Goal: Complete application form

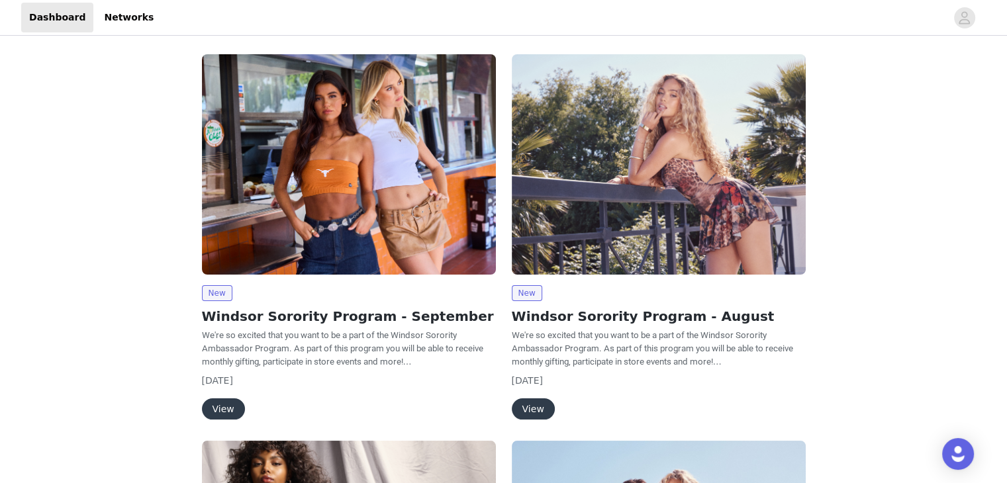
click at [232, 408] on button "View" at bounding box center [223, 408] width 43 height 21
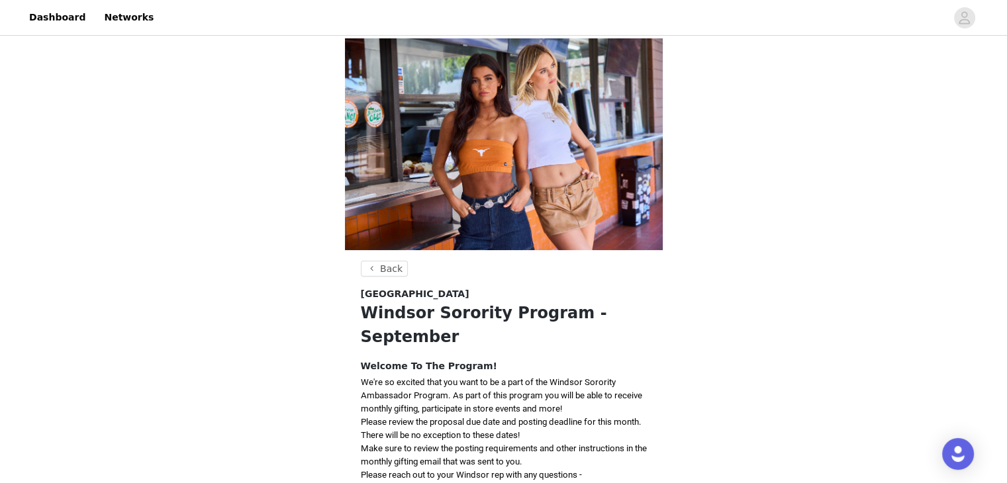
scroll to position [378, 0]
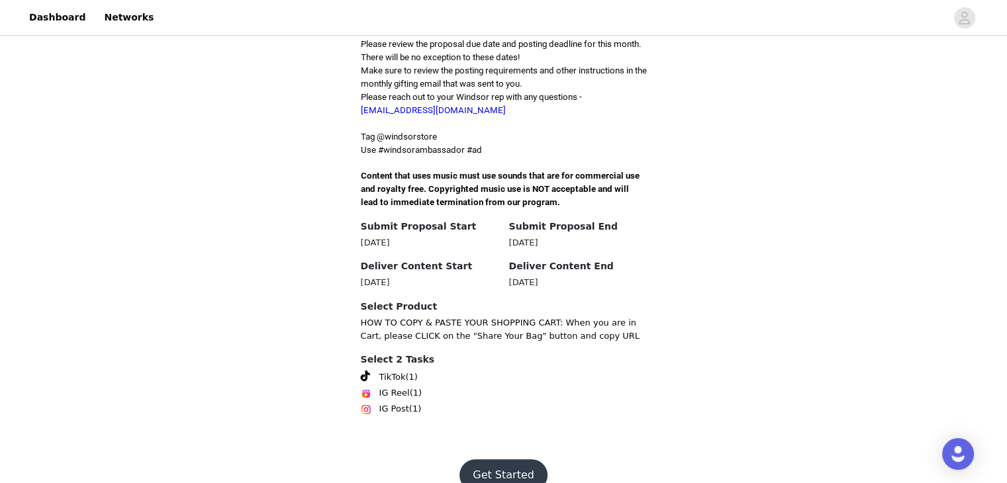
click at [512, 459] on button "Get Started" at bounding box center [503, 475] width 88 height 32
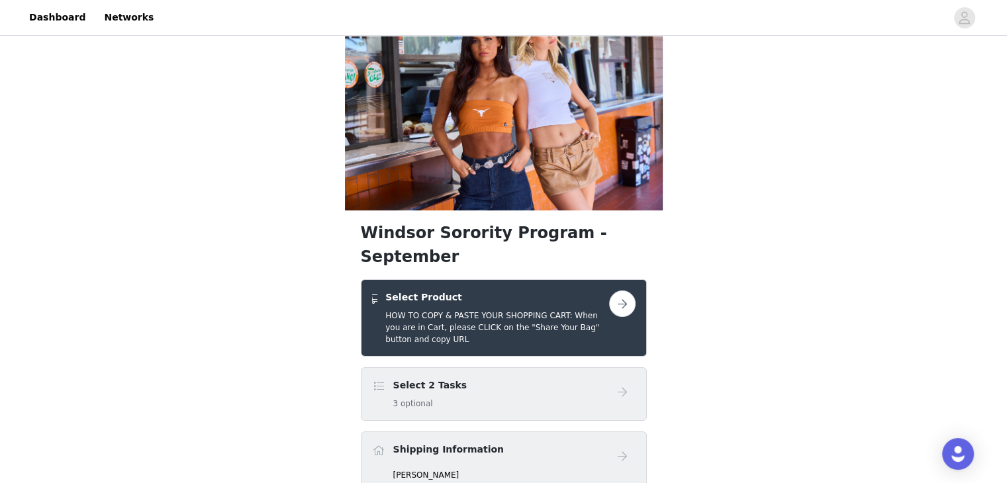
scroll to position [42, 0]
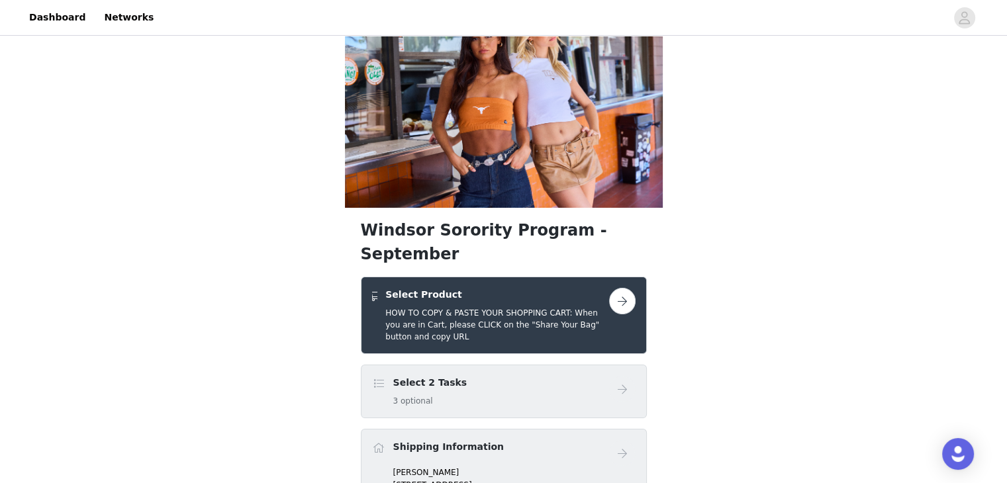
click at [623, 288] on button "button" at bounding box center [622, 301] width 26 height 26
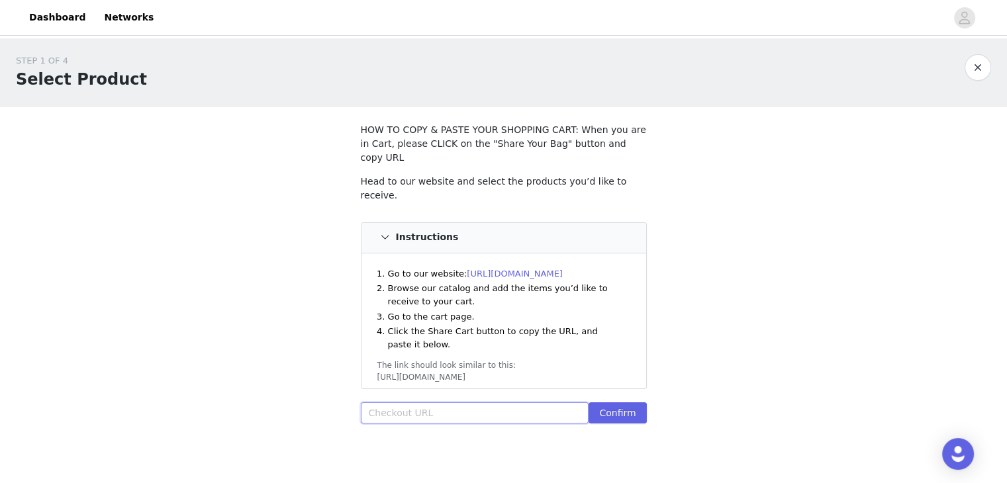
click at [420, 402] on input "text" at bounding box center [475, 412] width 228 height 21
paste input "[URL][DOMAIN_NAME]"
type input "[URL][DOMAIN_NAME]"
click at [614, 402] on button "Confirm" at bounding box center [617, 412] width 58 height 21
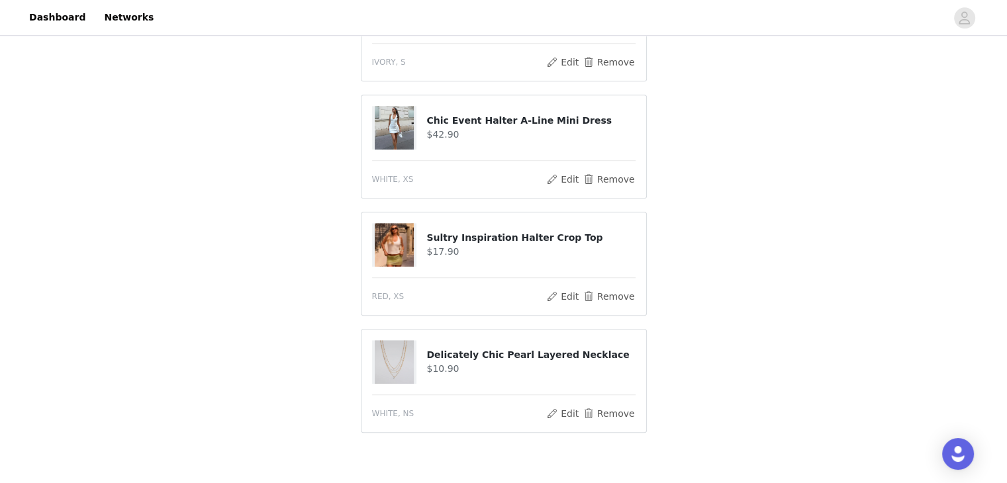
scroll to position [1093, 0]
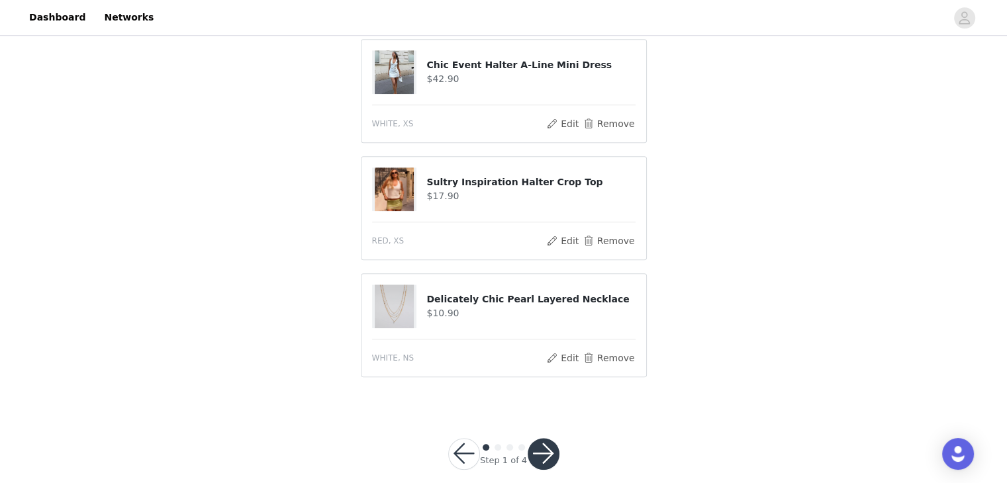
click at [541, 439] on button "button" at bounding box center [543, 454] width 32 height 32
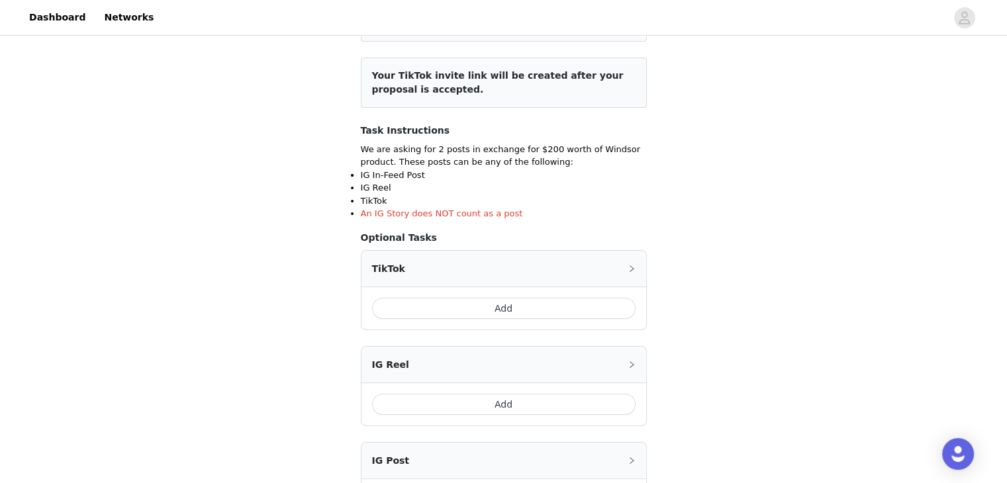
scroll to position [214, 0]
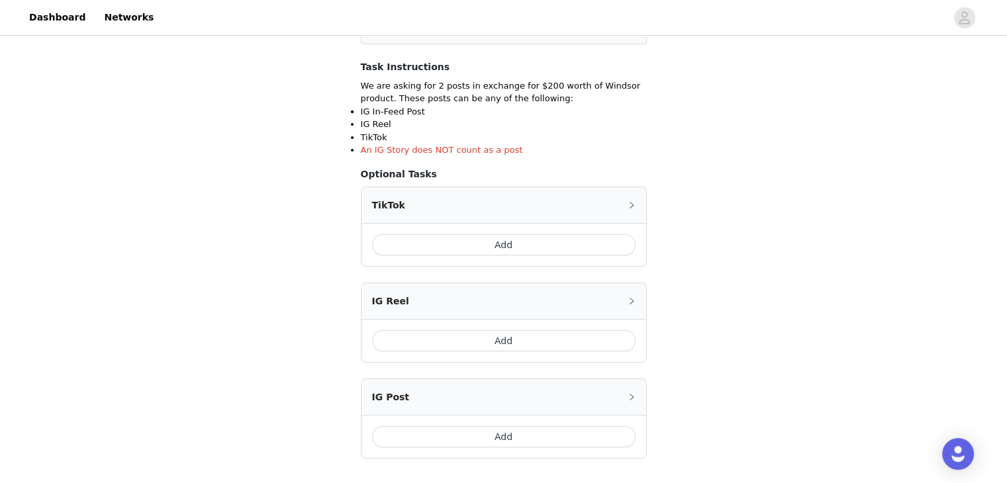
click at [548, 244] on button "Add" at bounding box center [503, 244] width 263 height 21
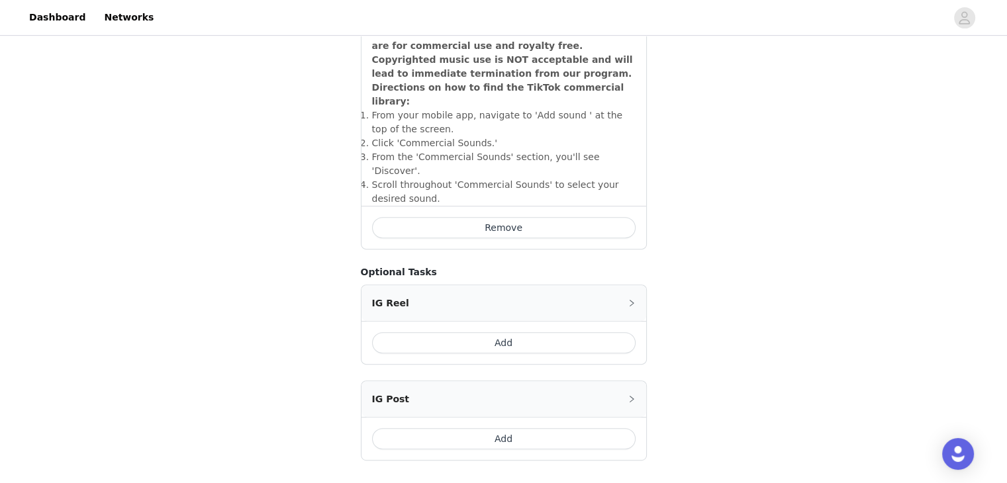
scroll to position [536, 0]
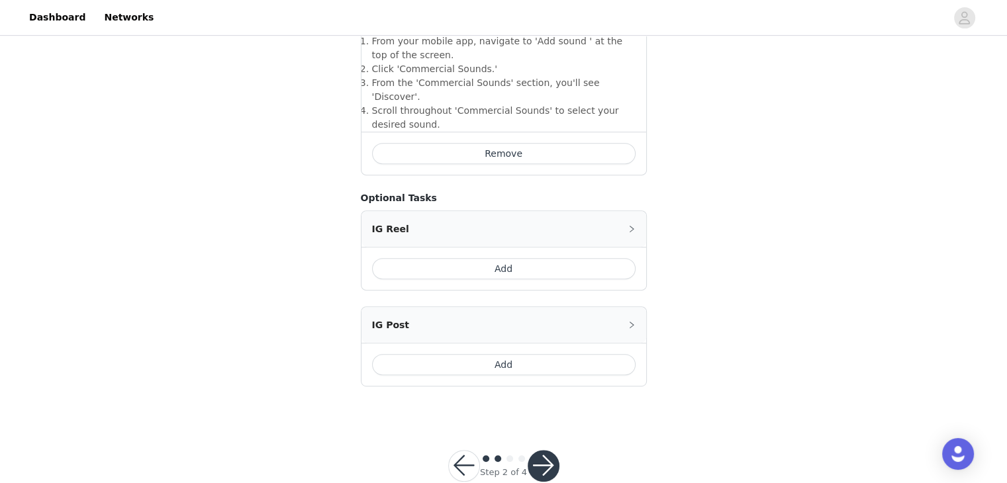
click at [552, 354] on button "Add" at bounding box center [503, 364] width 263 height 21
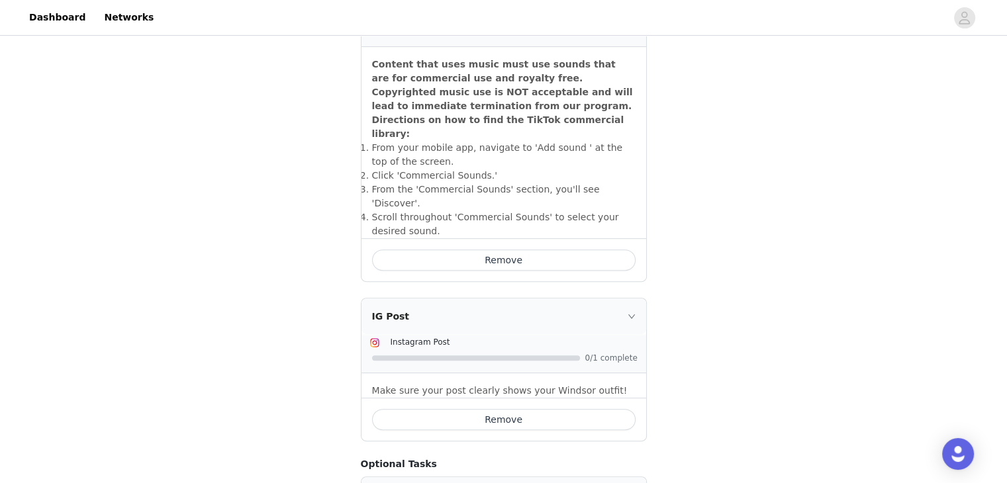
scroll to position [600, 0]
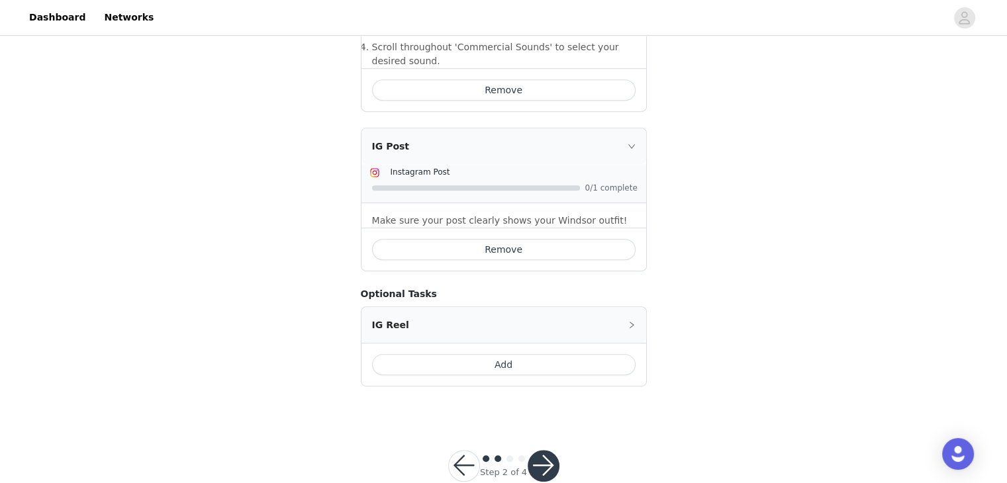
click at [541, 450] on button "button" at bounding box center [543, 466] width 32 height 32
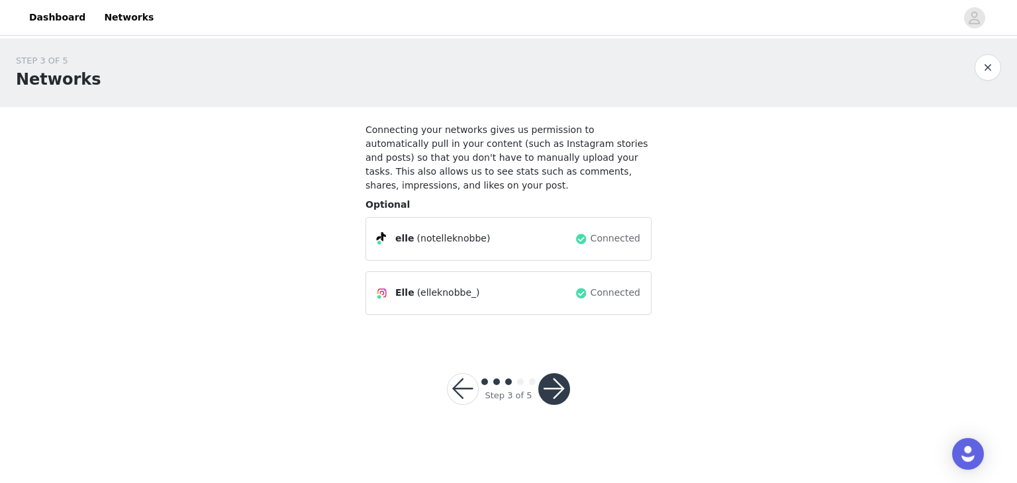
click at [557, 375] on button "button" at bounding box center [554, 389] width 32 height 32
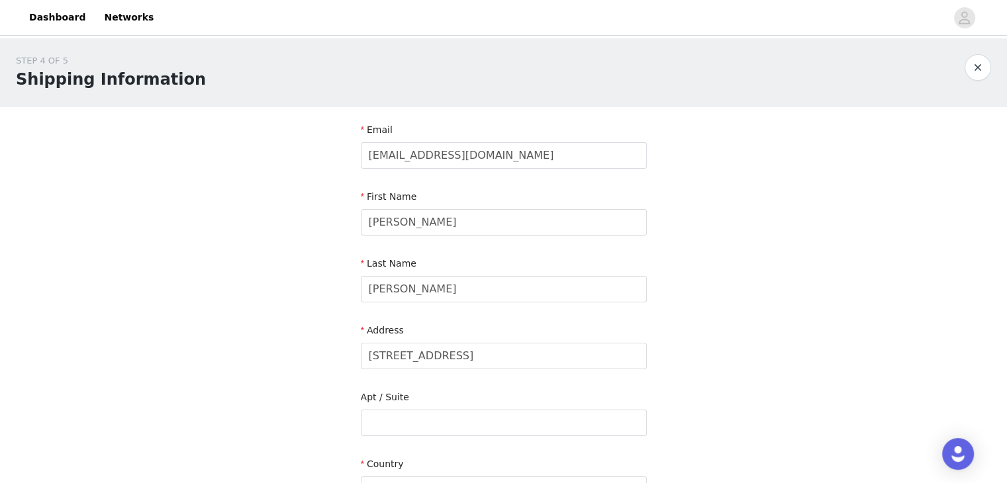
scroll to position [93, 0]
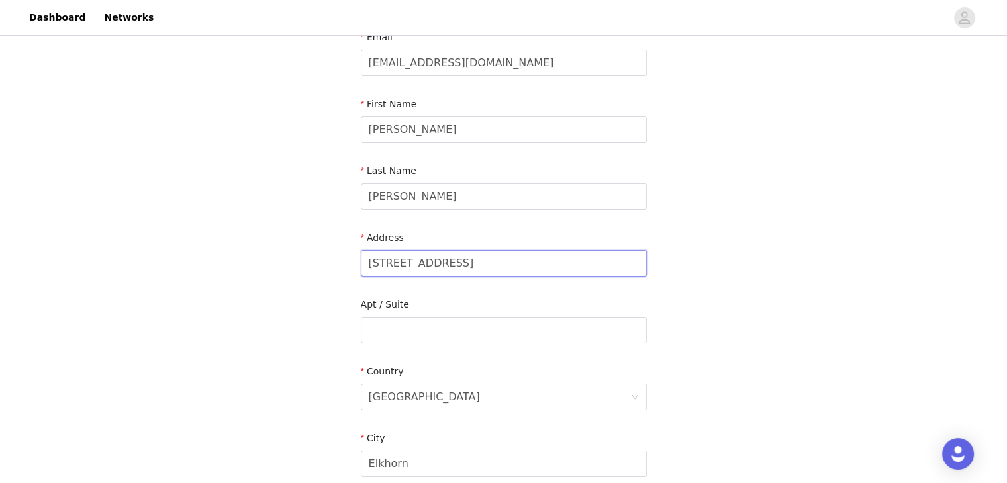
click at [477, 263] on input "[STREET_ADDRESS]" at bounding box center [504, 263] width 286 height 26
type input "1"
type input "[STREET_ADDRESS]"
click at [435, 329] on input "text" at bounding box center [504, 330] width 286 height 26
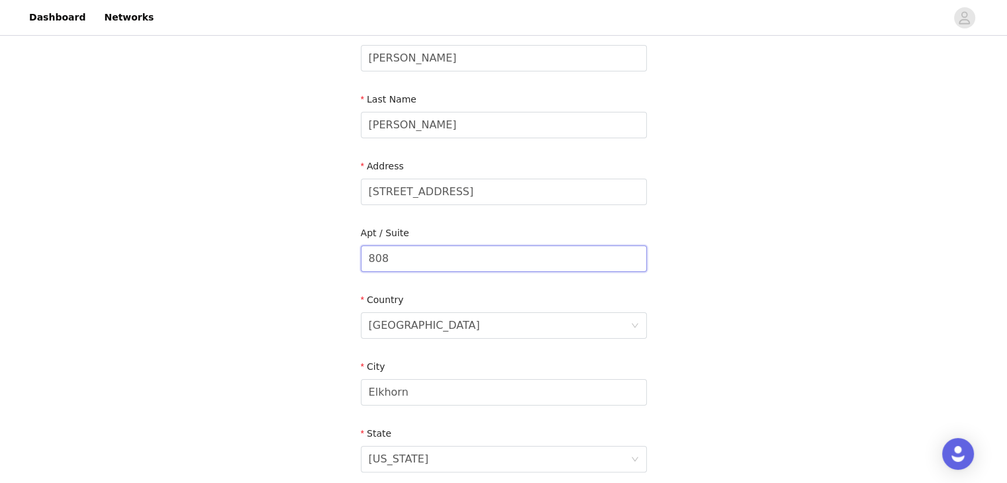
scroll to position [224, 0]
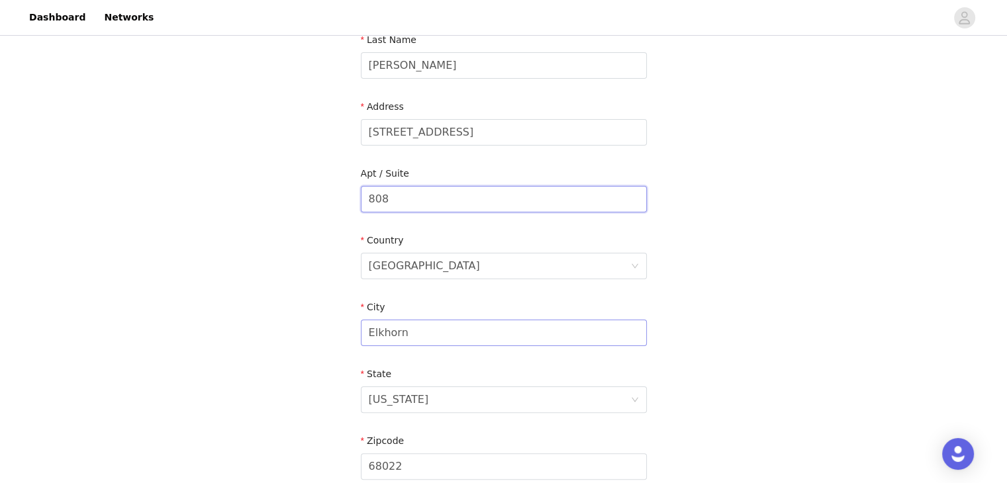
type input "808"
click at [429, 334] on input "Elkhorn" at bounding box center [504, 333] width 286 height 26
type input "E"
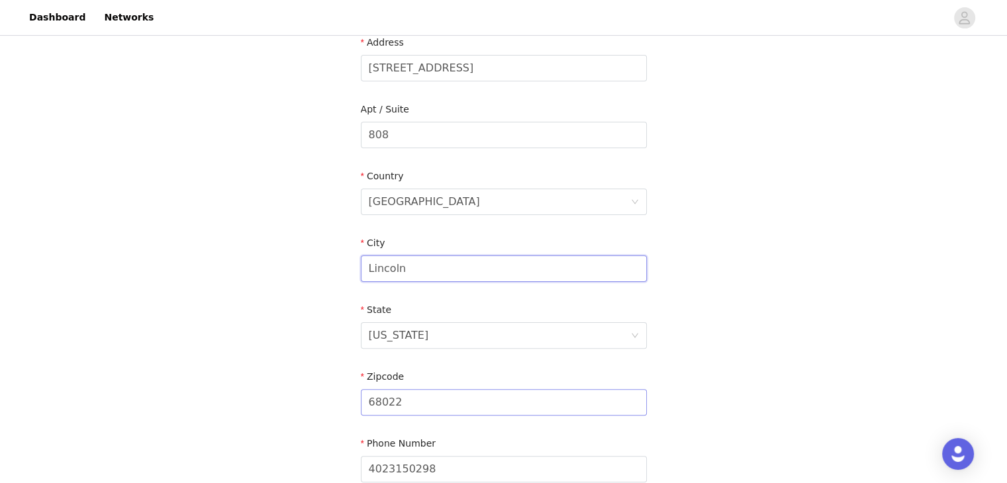
type input "Lincoln"
click at [417, 406] on input "68022" at bounding box center [504, 402] width 286 height 26
type input "68508"
click at [672, 332] on div "STEP 4 OF 5 Shipping Information Email [EMAIL_ADDRESS][DOMAIN_NAME] First Name …" at bounding box center [503, 134] width 1007 height 769
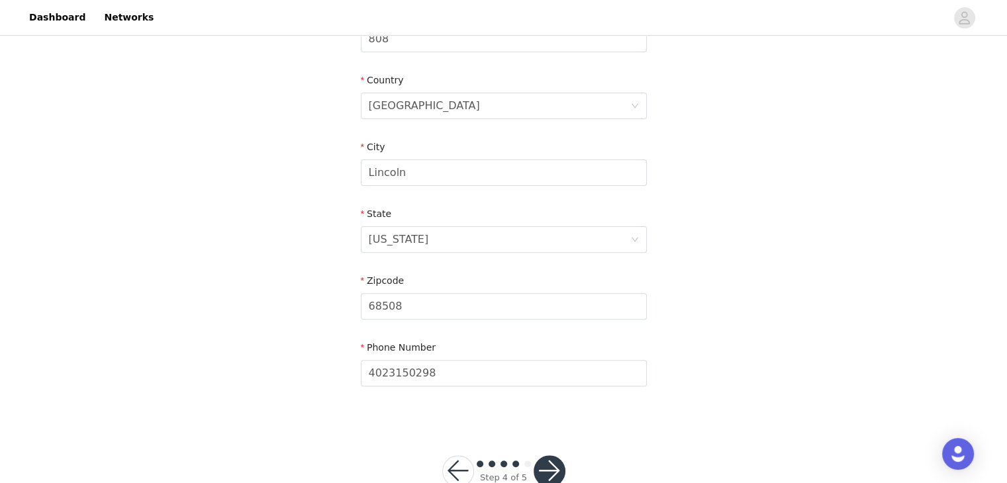
scroll to position [419, 0]
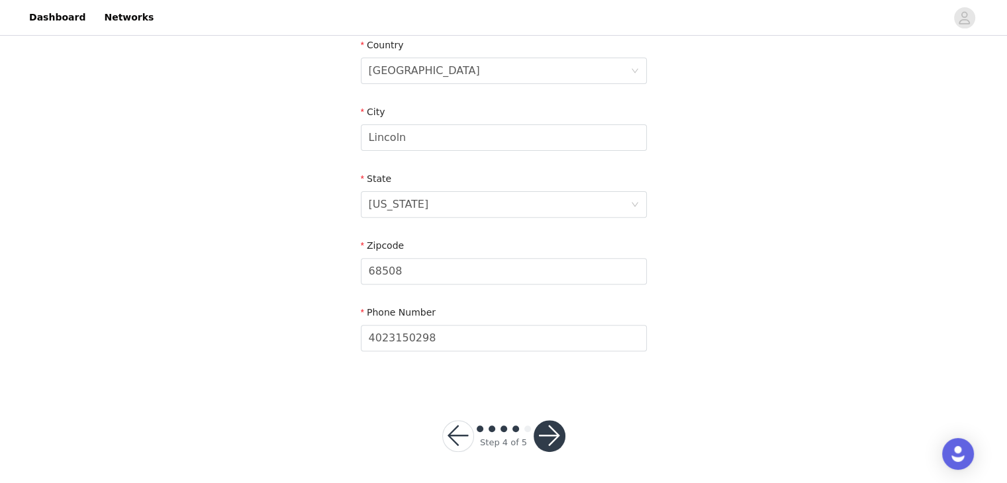
click at [551, 436] on button "button" at bounding box center [549, 436] width 32 height 32
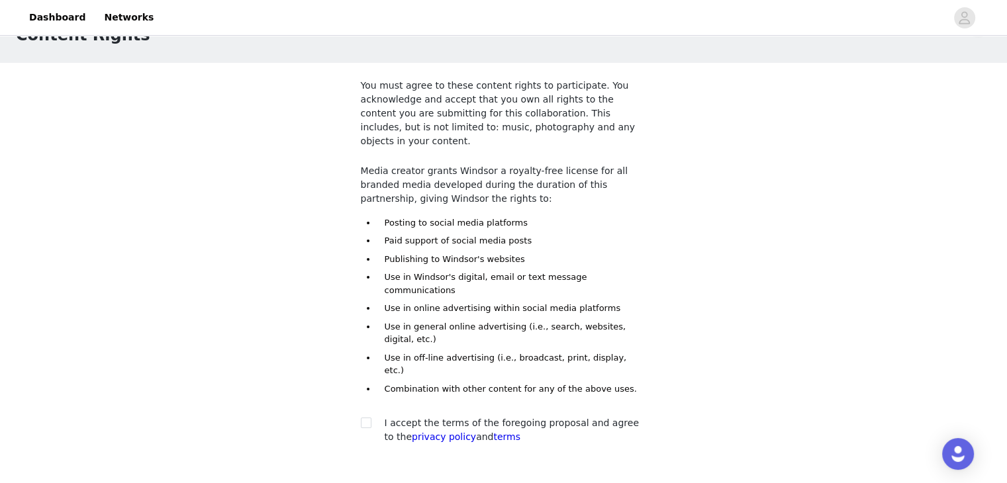
scroll to position [66, 0]
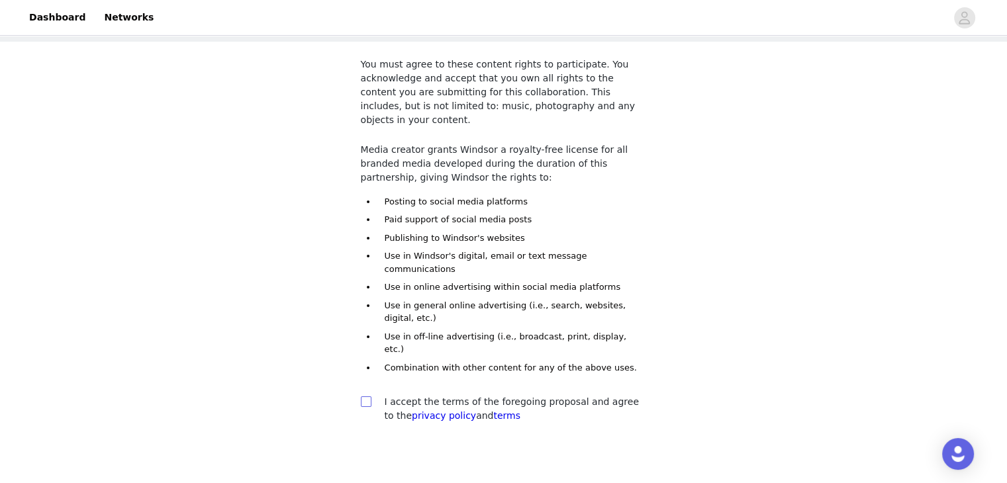
click at [367, 396] on input "checkbox" at bounding box center [365, 400] width 9 height 9
checkbox input "true"
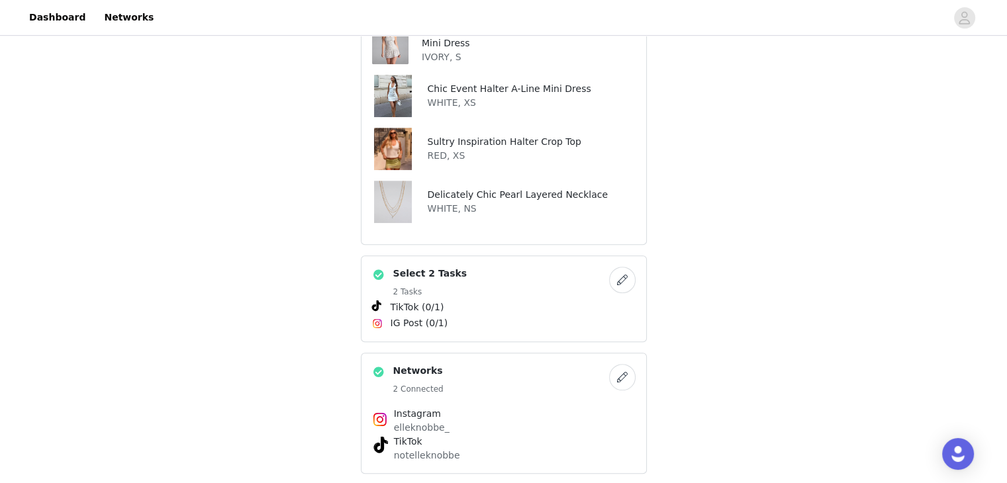
scroll to position [606, 0]
